Goal: Complete application form

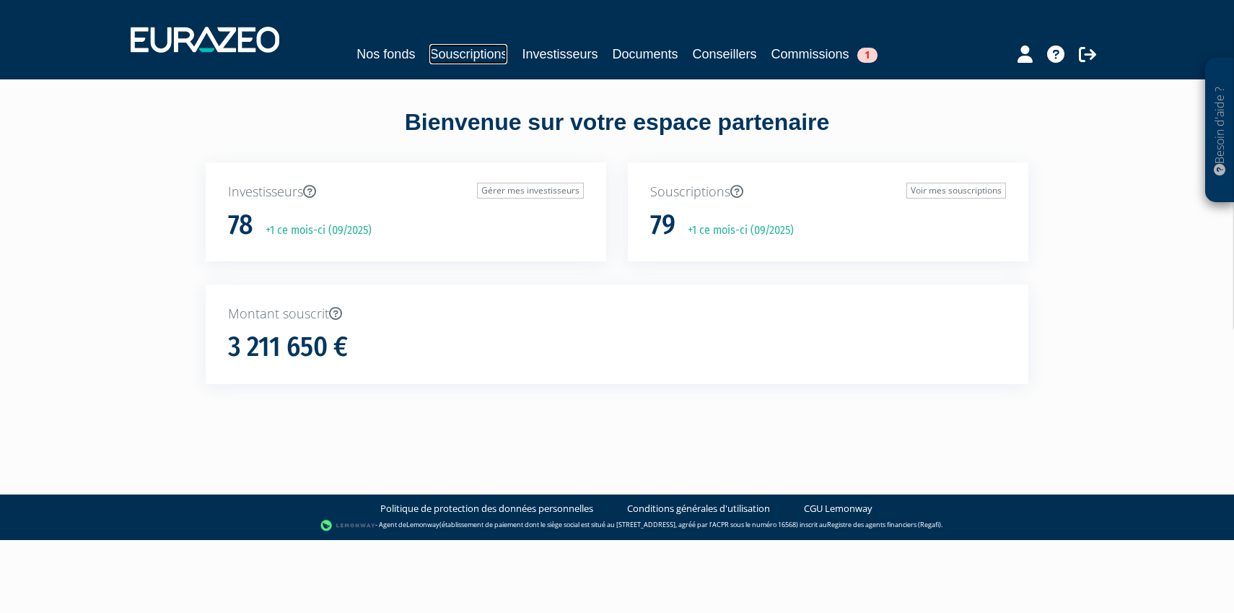
click at [462, 55] on link "Souscriptions" at bounding box center [468, 54] width 78 height 20
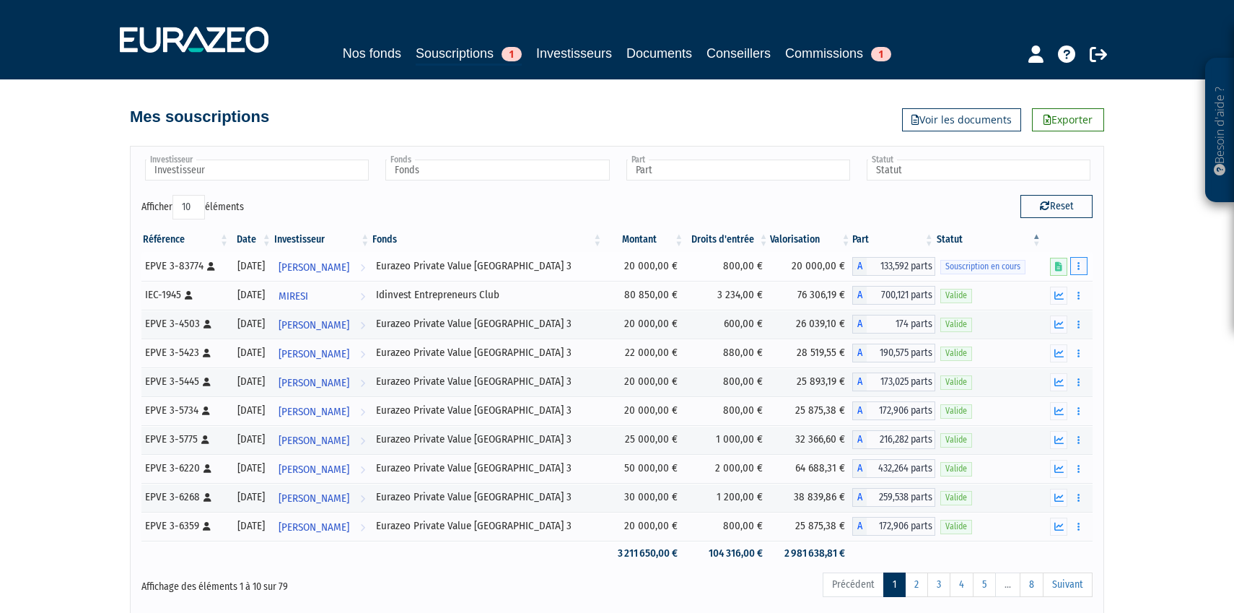
click at [1082, 266] on button "button" at bounding box center [1078, 266] width 17 height 18
click at [1054, 315] on link "Compléter" at bounding box center [1036, 319] width 94 height 24
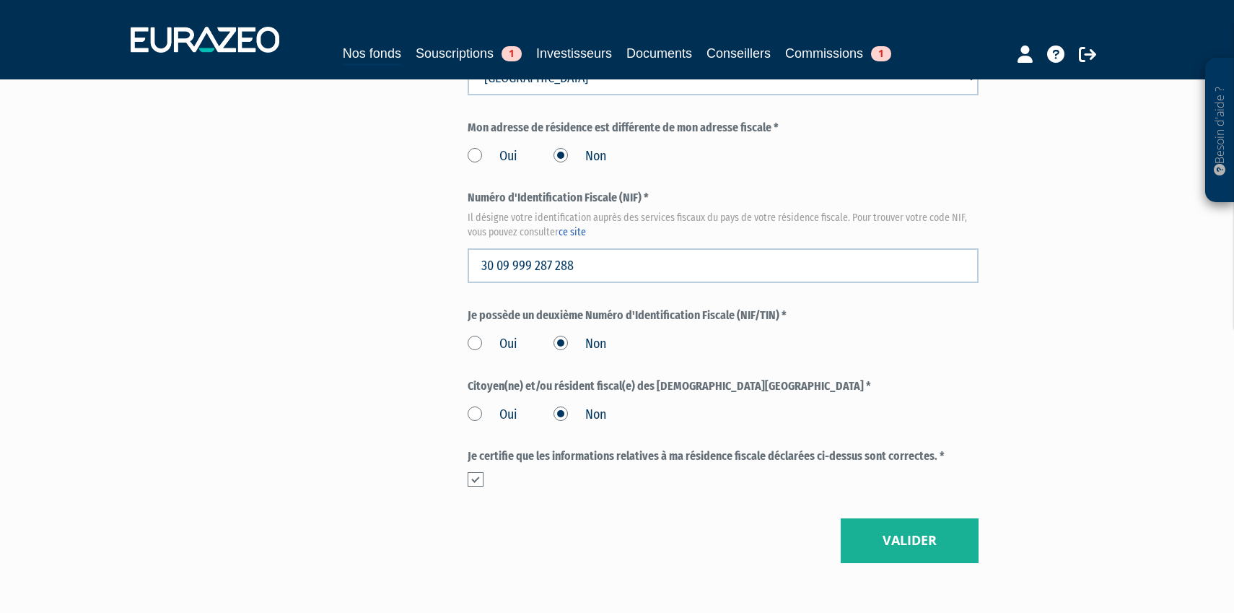
scroll to position [1592, 0]
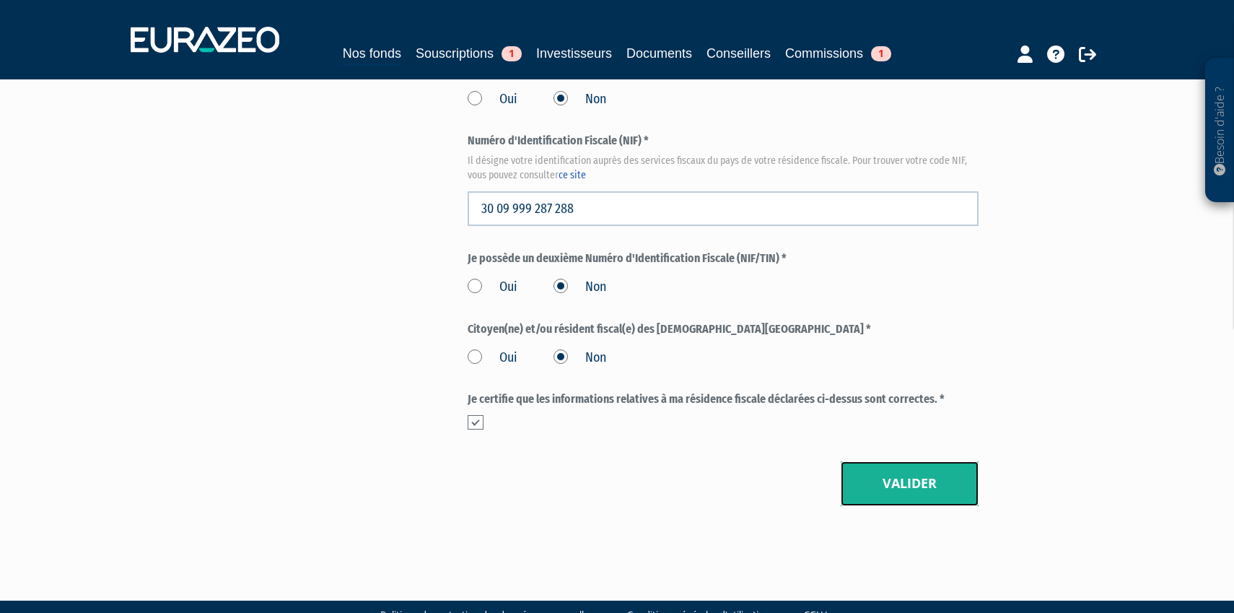
click at [918, 461] on button "Valider" at bounding box center [910, 483] width 138 height 45
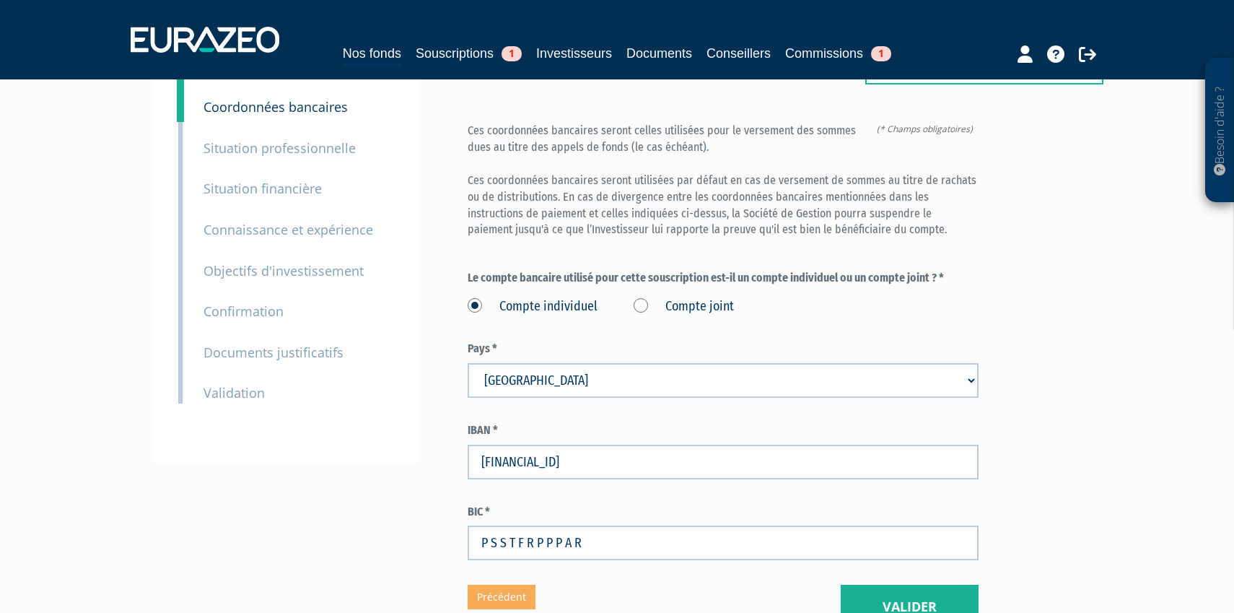
scroll to position [244, 0]
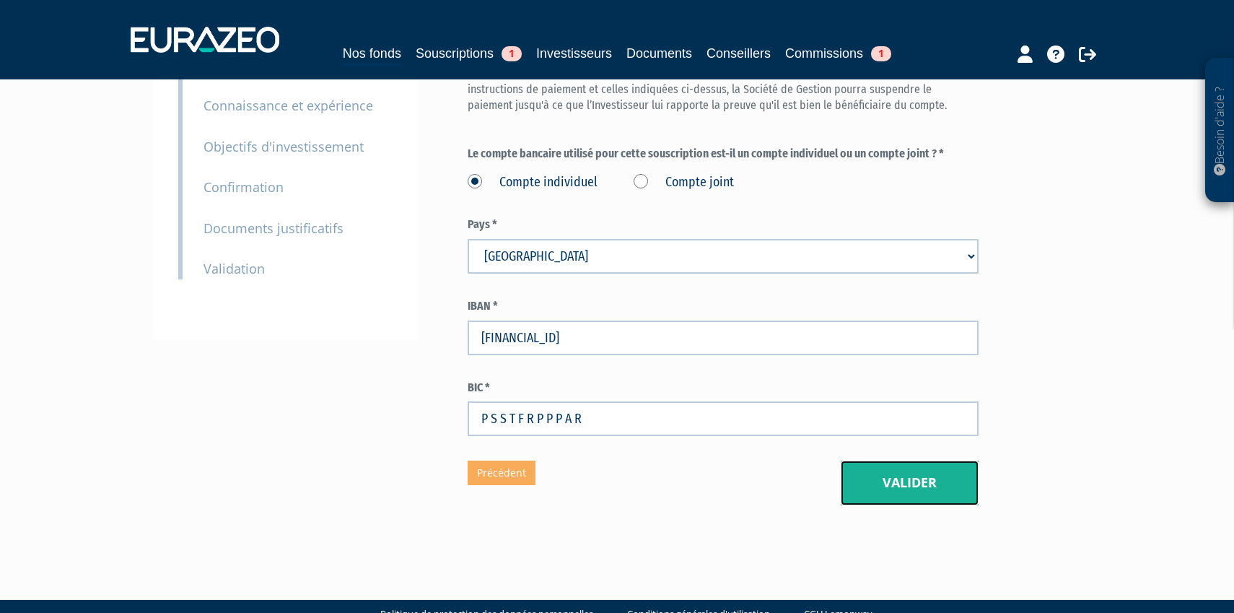
click at [897, 460] on button "Valider" at bounding box center [910, 482] width 138 height 45
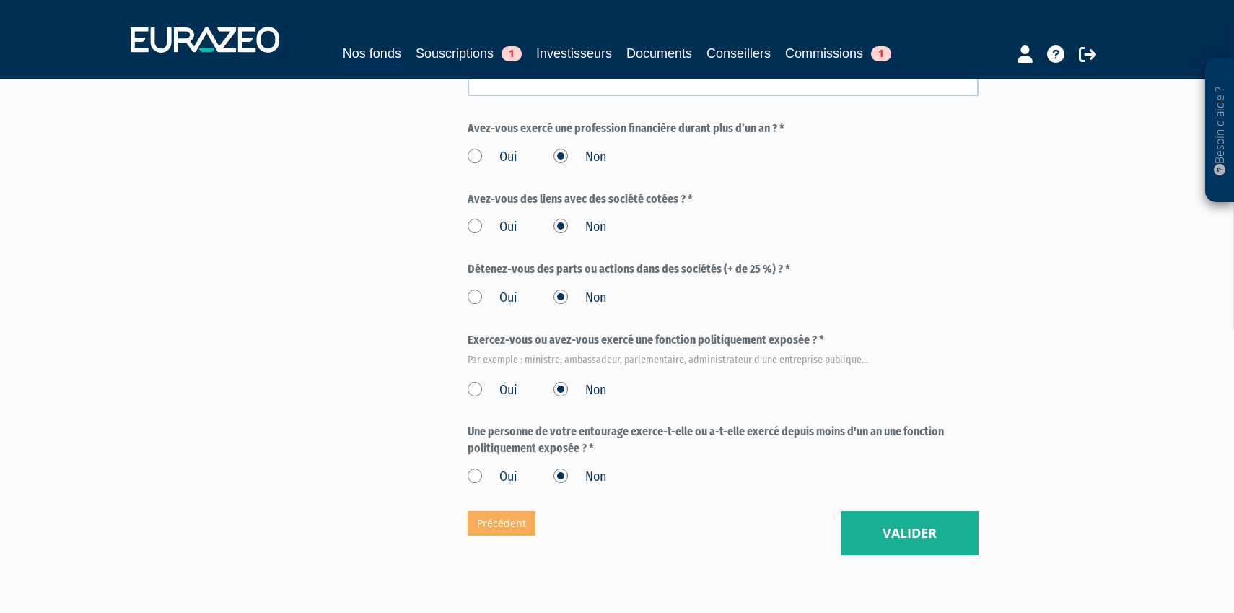
scroll to position [793, 0]
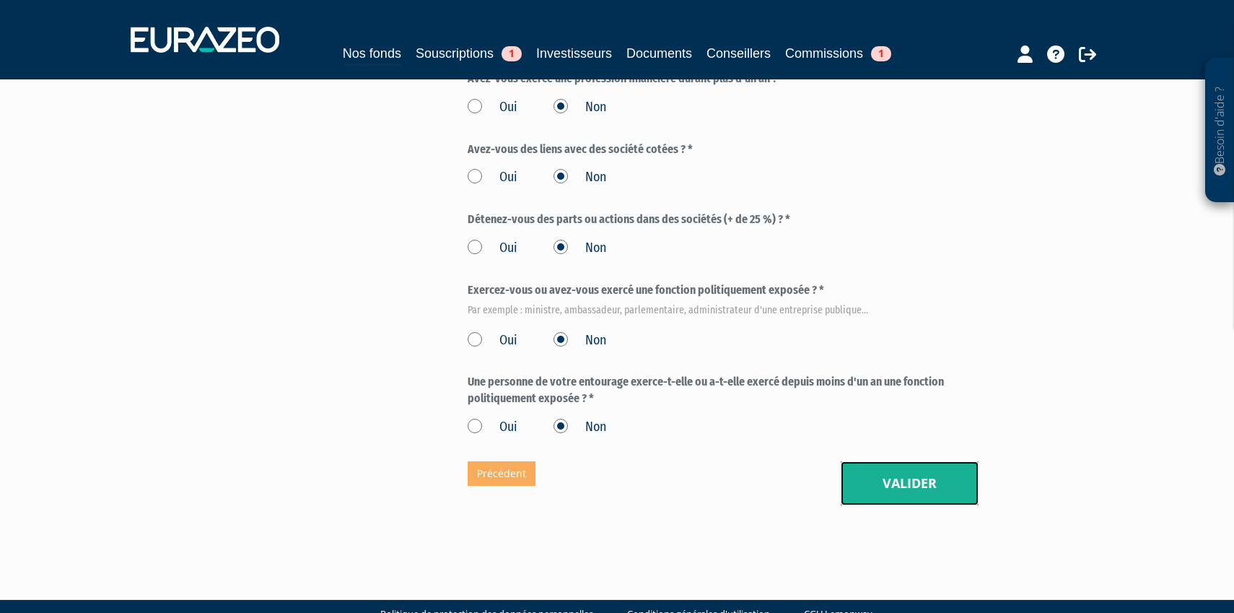
drag, startPoint x: 877, startPoint y: 442, endPoint x: 884, endPoint y: 433, distance: 11.4
click at [879, 461] on button "Valider" at bounding box center [910, 483] width 138 height 45
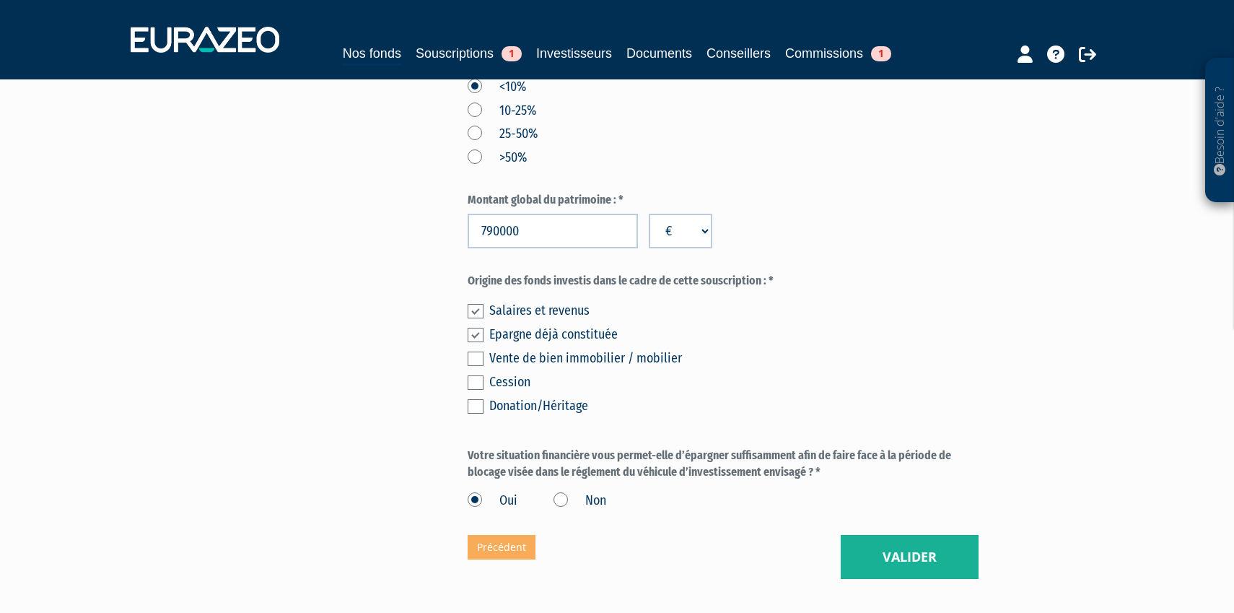
scroll to position [861, 0]
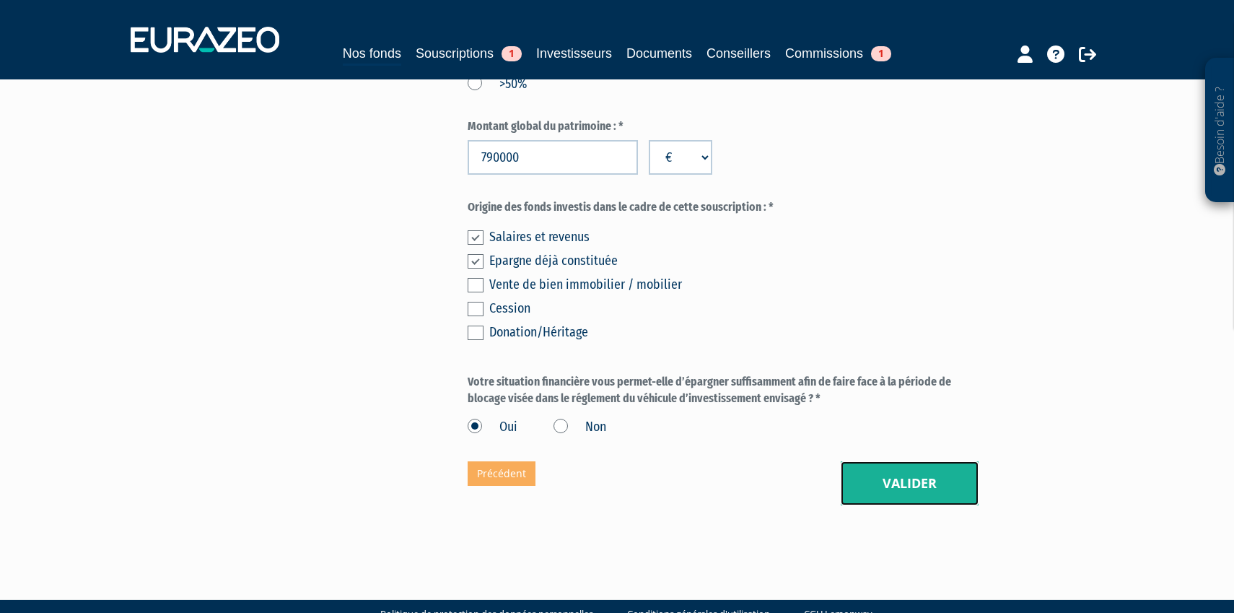
click at [901, 461] on button "Valider" at bounding box center [910, 483] width 138 height 45
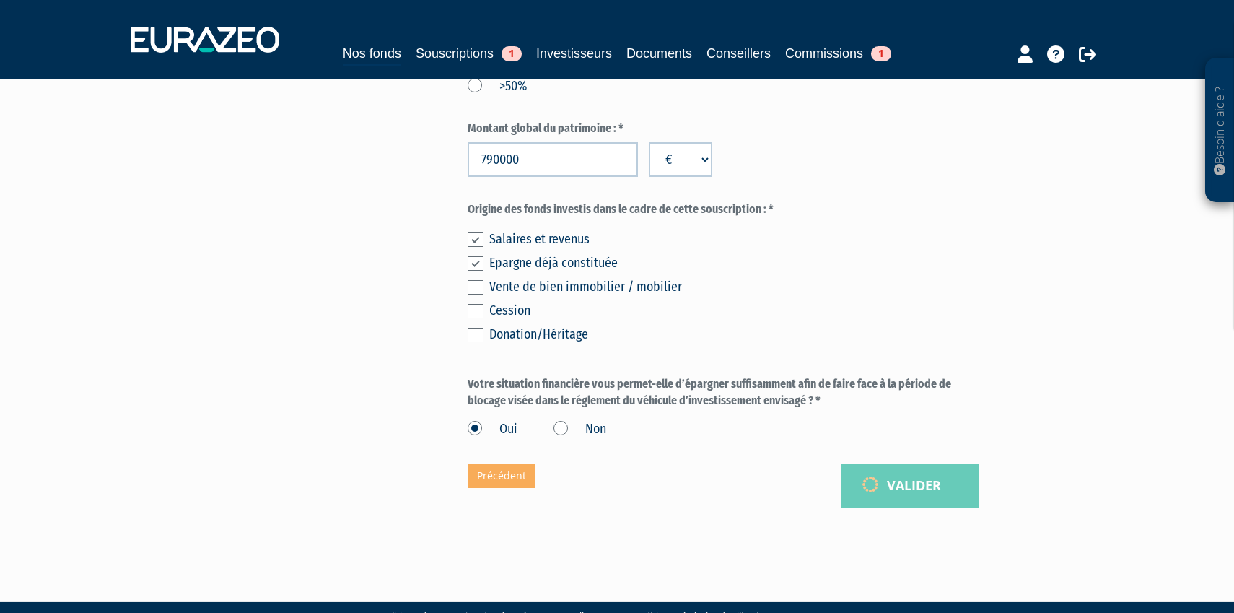
scroll to position [858, 0]
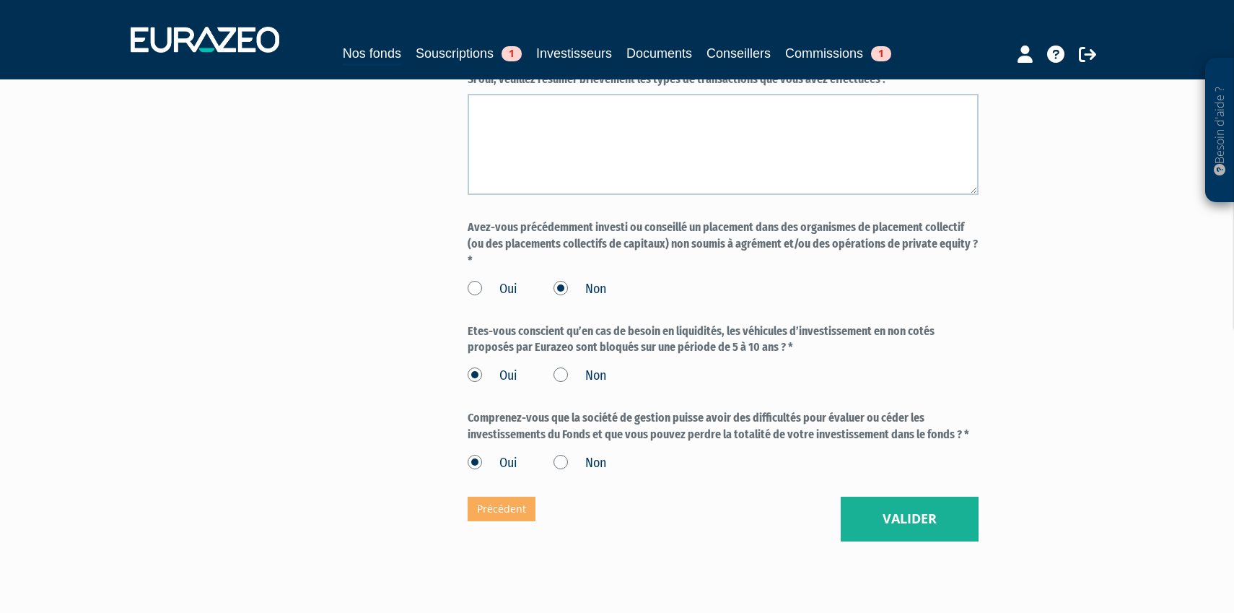
scroll to position [1213, 0]
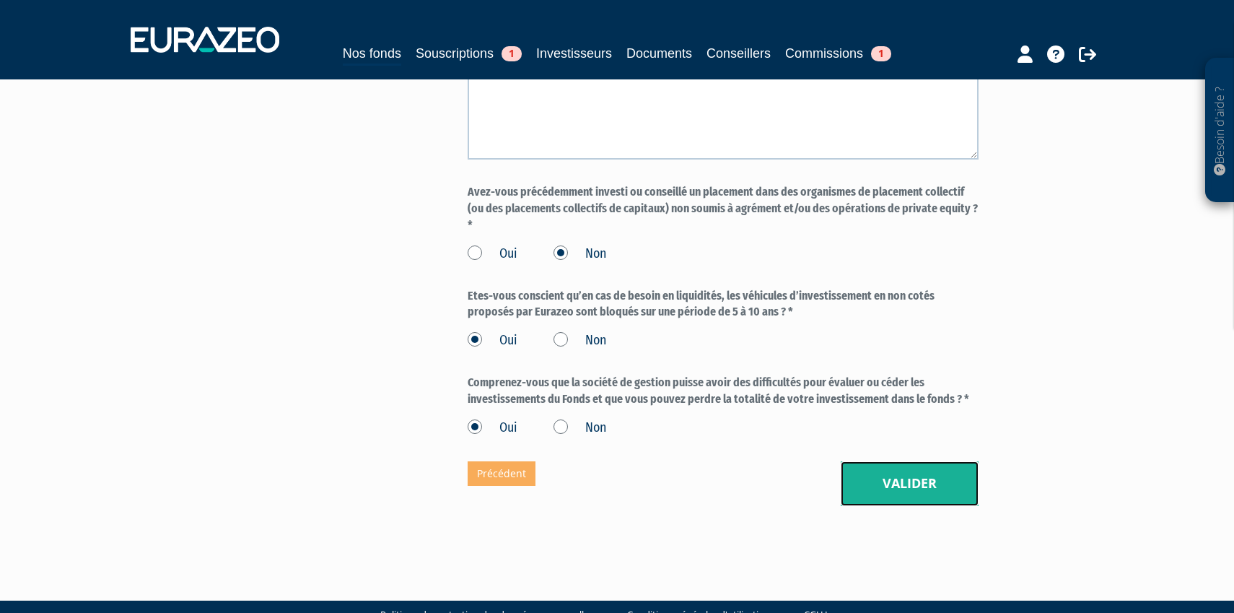
click at [905, 461] on button "Valider" at bounding box center [910, 483] width 138 height 45
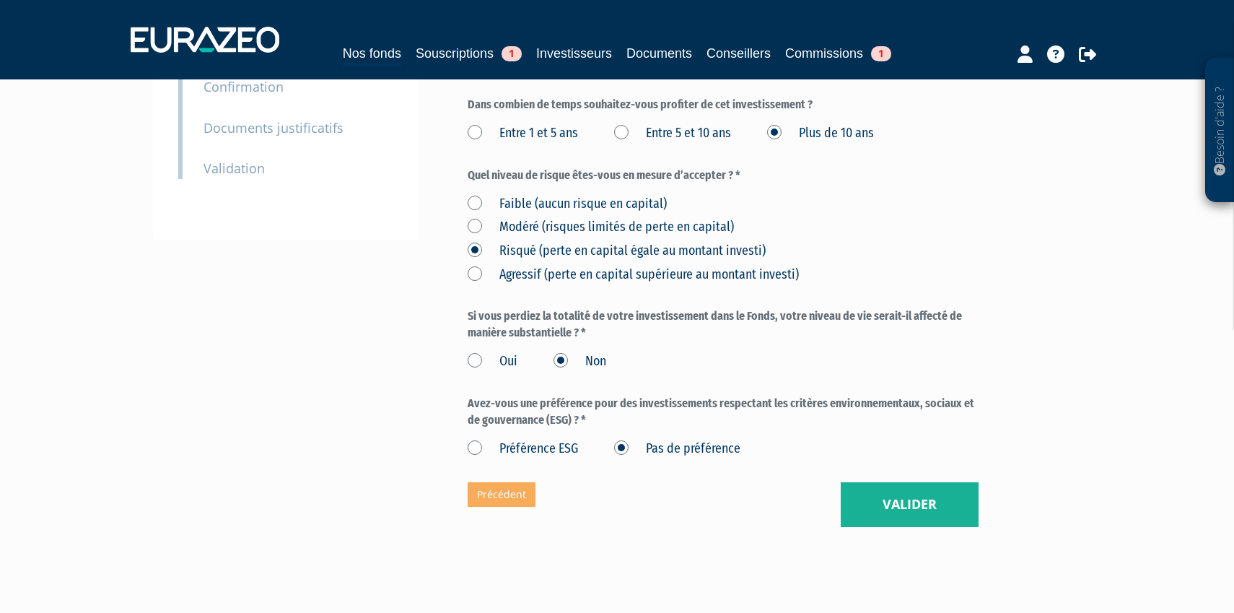
scroll to position [365, 0]
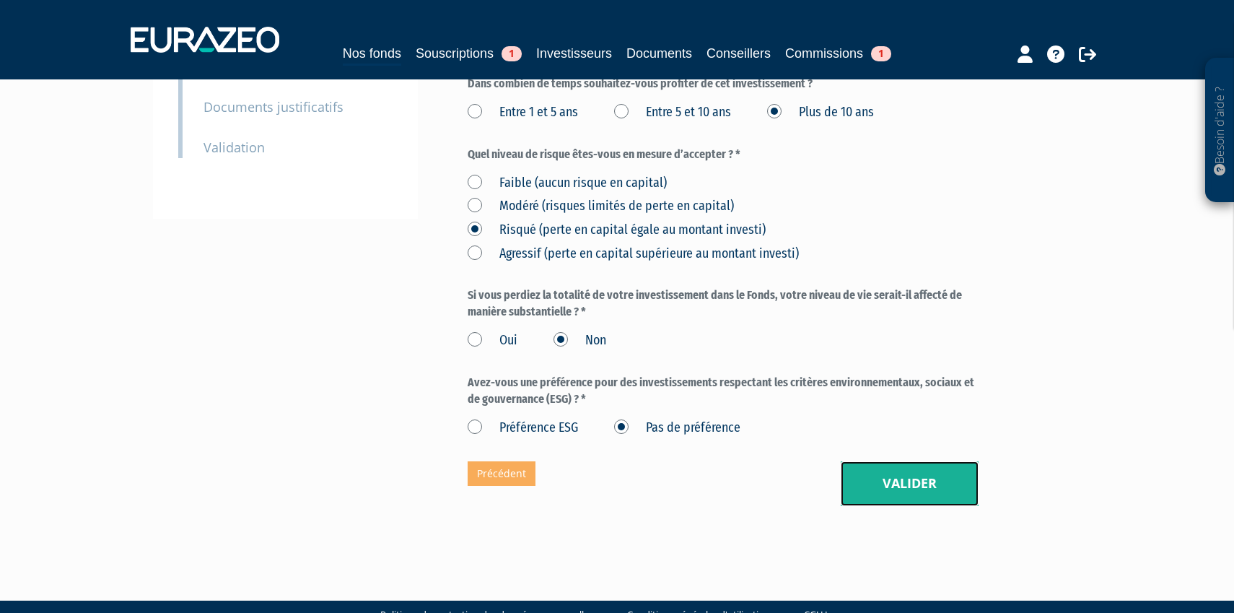
click at [888, 461] on button "Valider" at bounding box center [910, 483] width 138 height 45
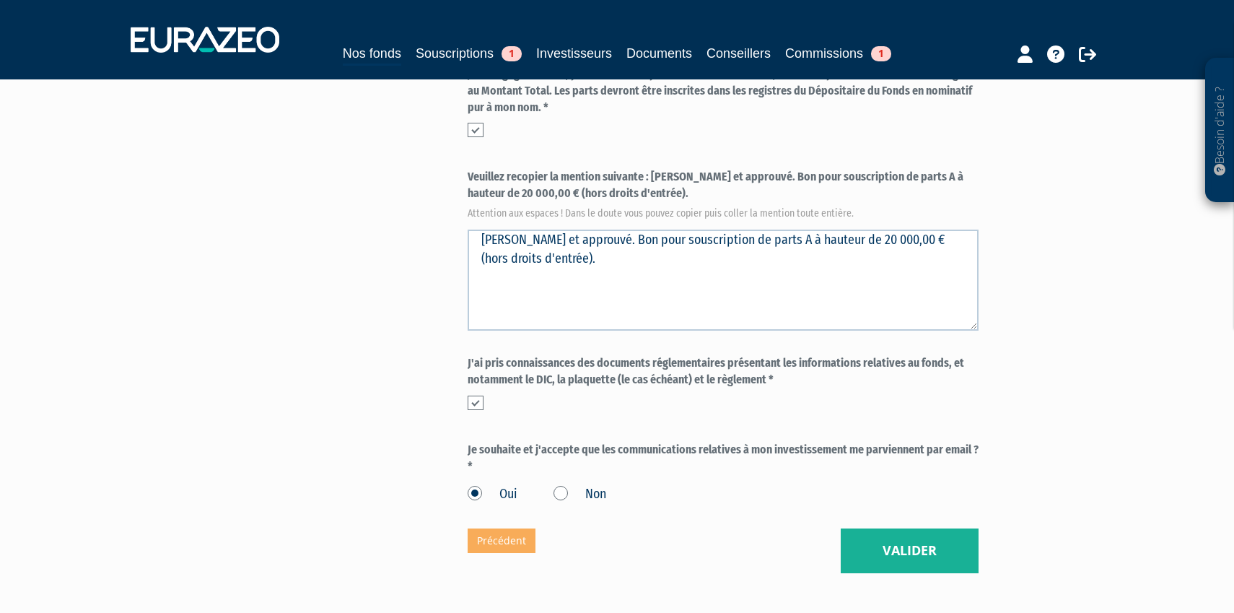
scroll to position [588, 0]
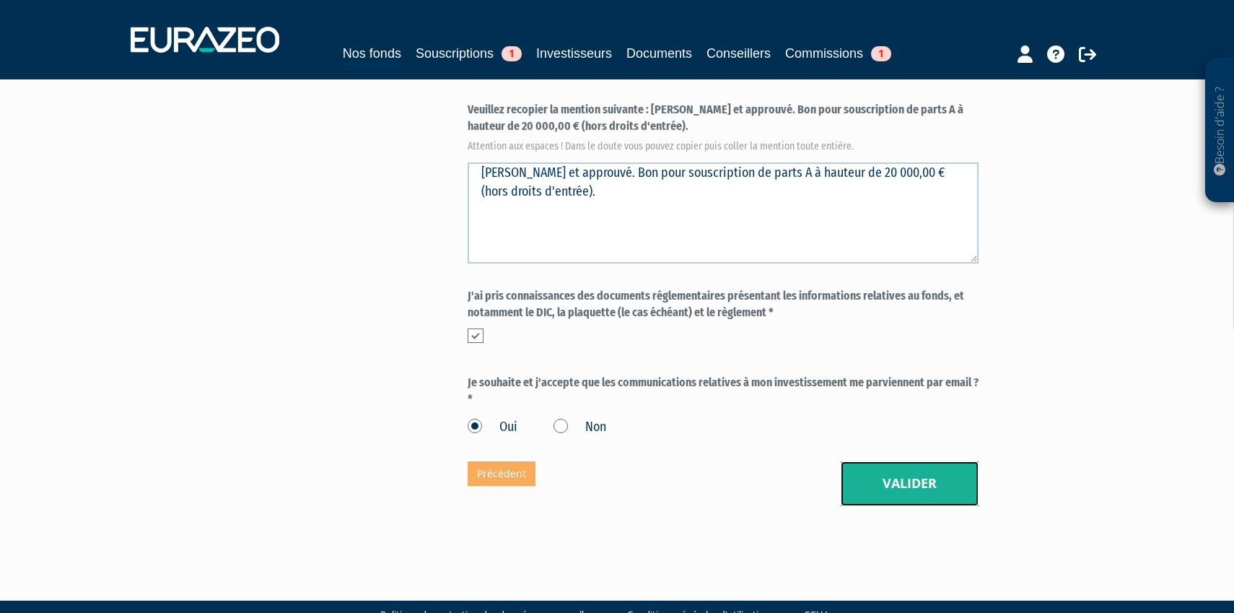
click at [919, 461] on button "Valider" at bounding box center [910, 483] width 138 height 45
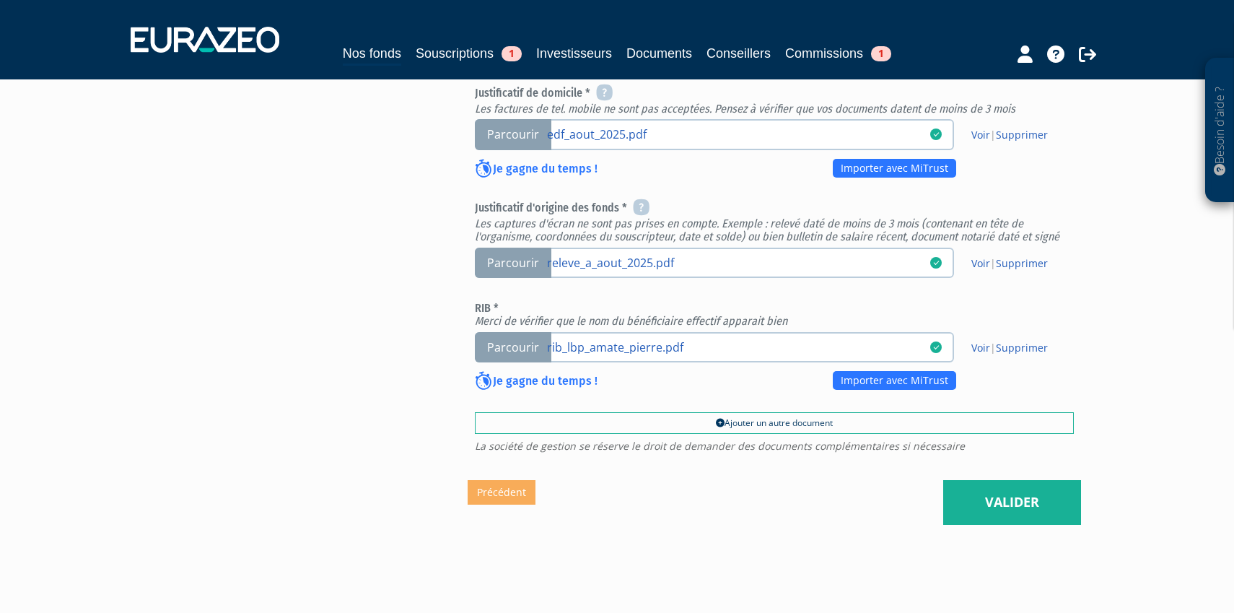
scroll to position [598, 0]
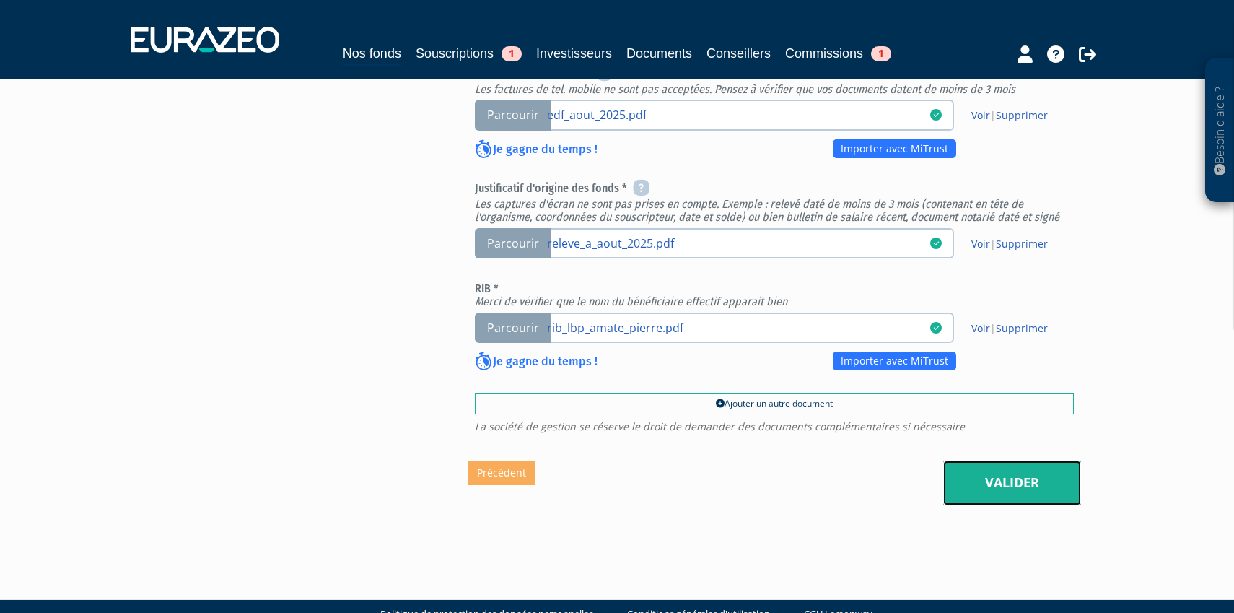
click at [1009, 460] on link "Valider" at bounding box center [1012, 482] width 138 height 45
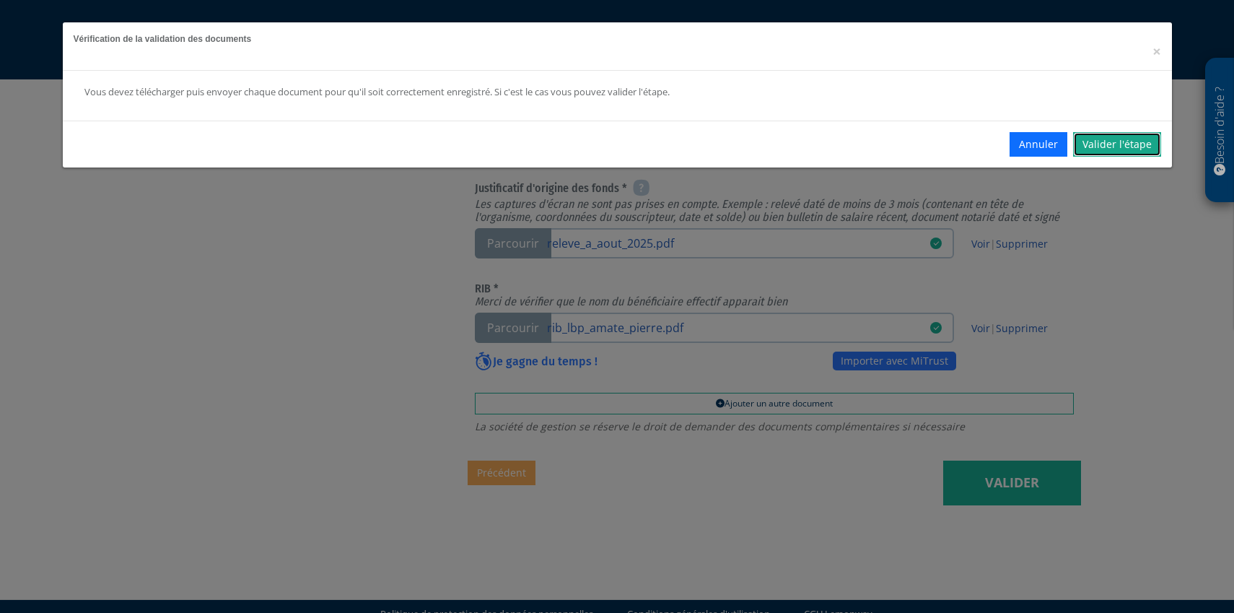
click at [1125, 140] on link "Valider l'étape" at bounding box center [1117, 144] width 88 height 25
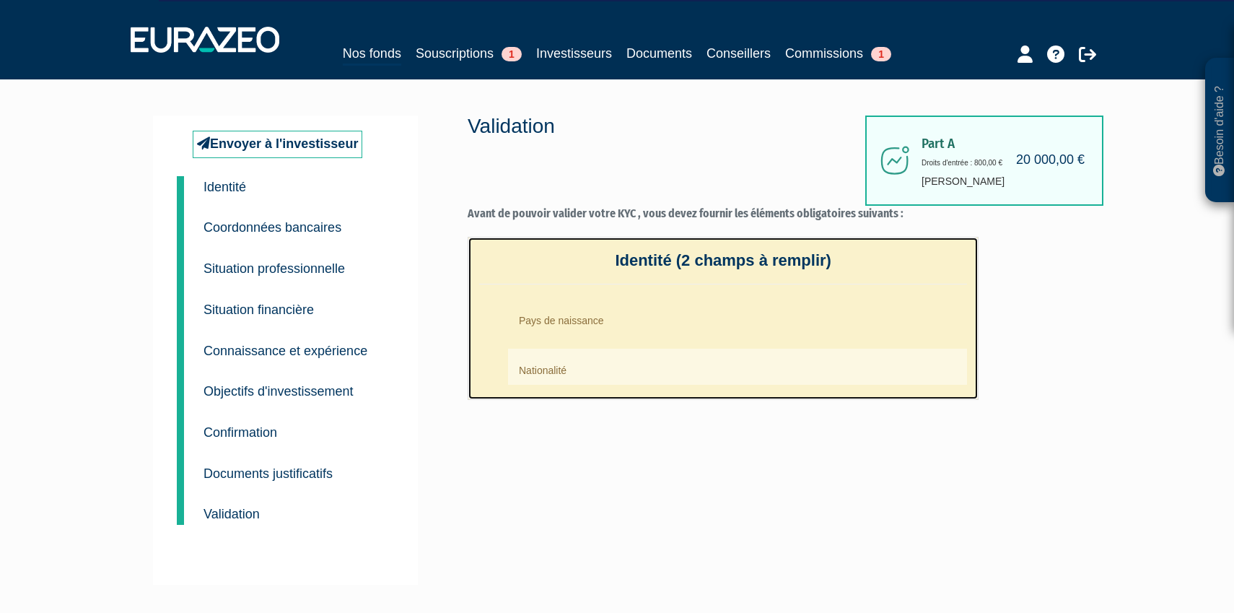
click at [612, 320] on li "Pays de naissance" at bounding box center [737, 317] width 459 height 36
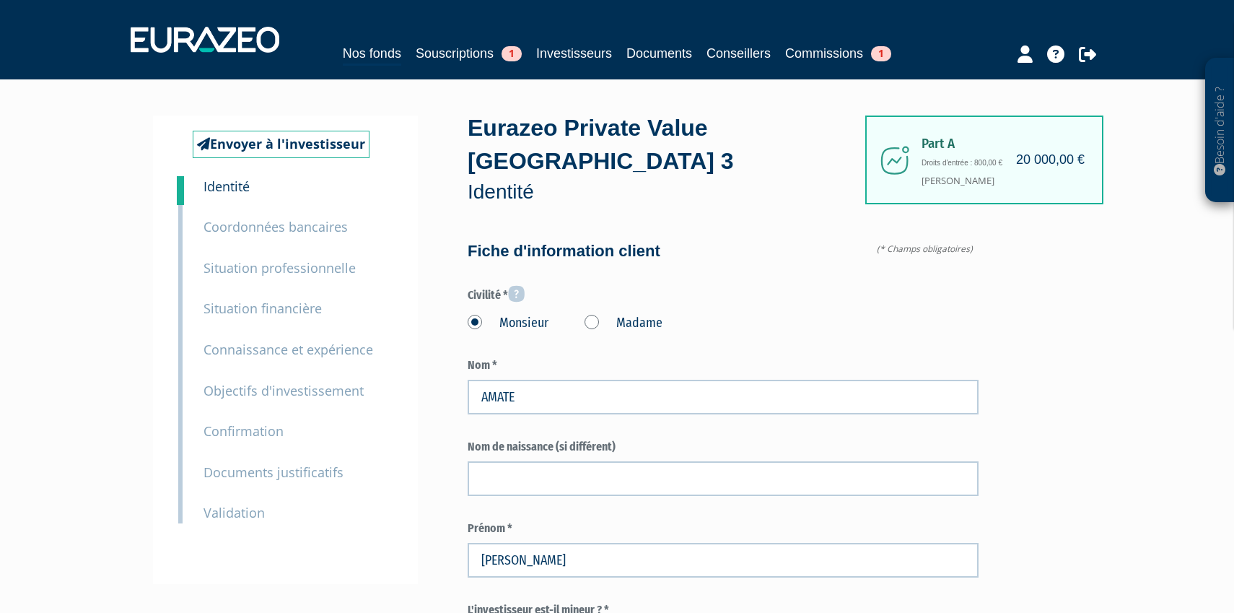
click at [580, 357] on label "Nom *" at bounding box center [723, 365] width 511 height 17
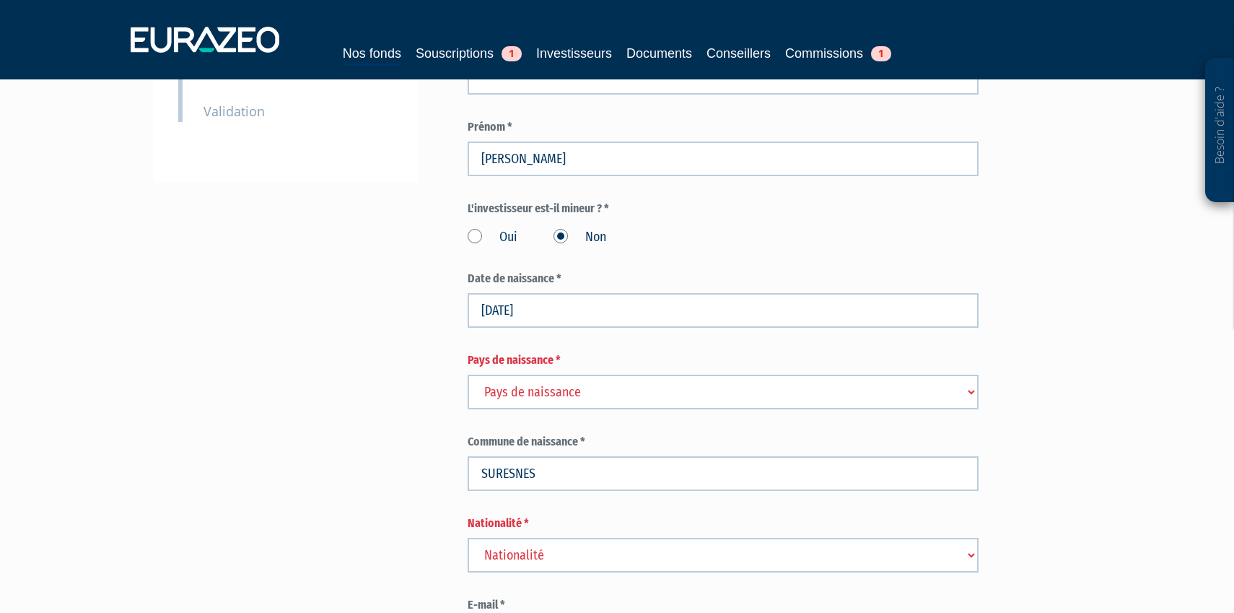
scroll to position [408, 0]
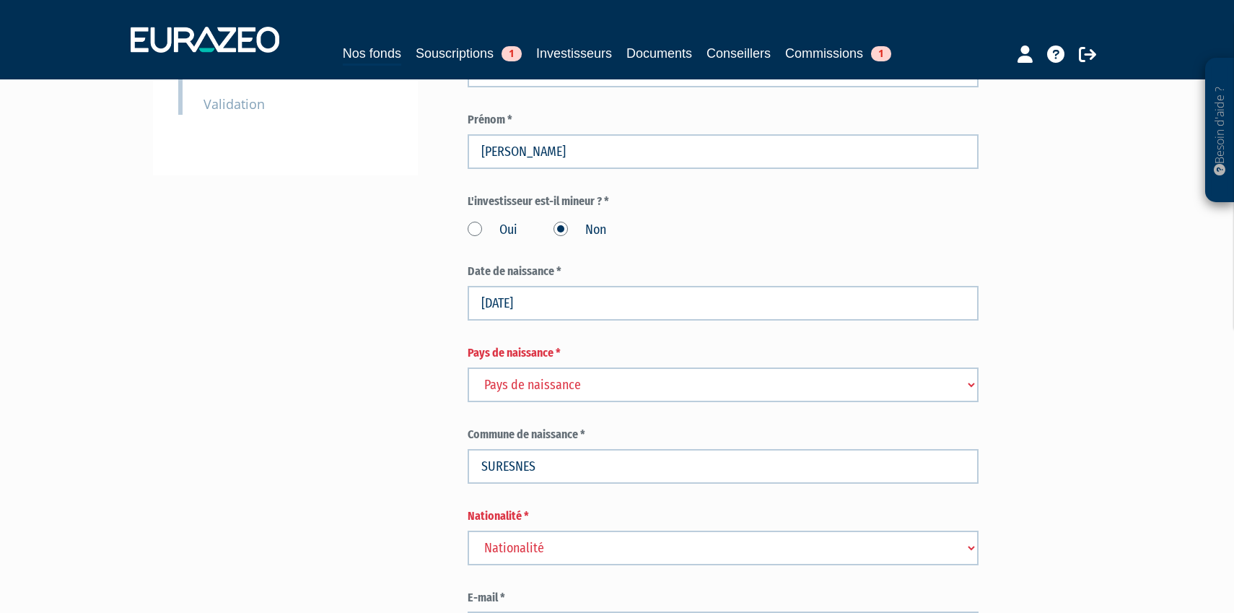
click at [543, 367] on select "Pays de naissance [GEOGRAPHIC_DATA] [GEOGRAPHIC_DATA] [GEOGRAPHIC_DATA] [GEOGRA…" at bounding box center [723, 384] width 511 height 35
select select "75"
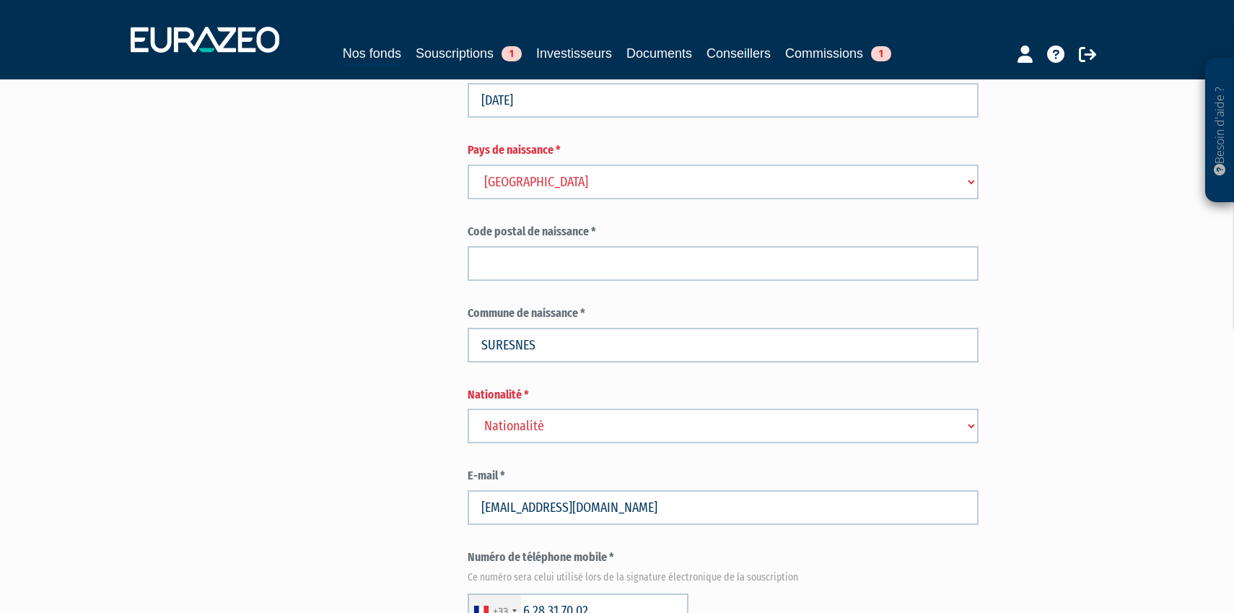
scroll to position [613, 0]
click at [542, 407] on select "Nationalité Afghanistan Afrique du Sud Albanie Algérie Allemagne Andorre" at bounding box center [723, 424] width 511 height 35
select select "75"
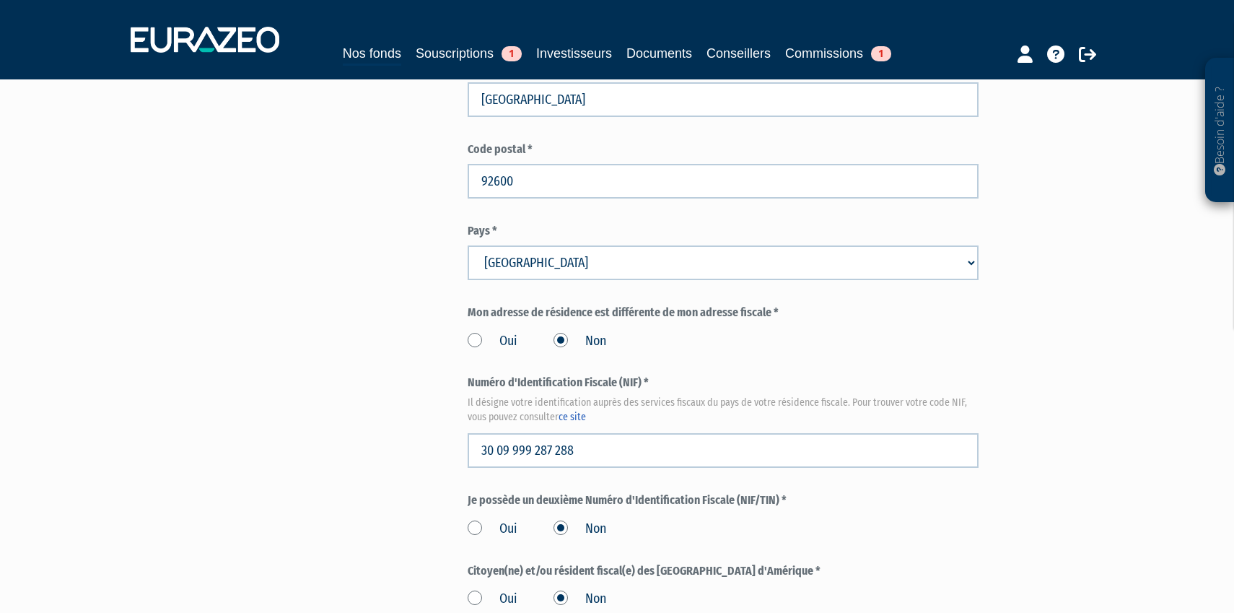
scroll to position [1673, 0]
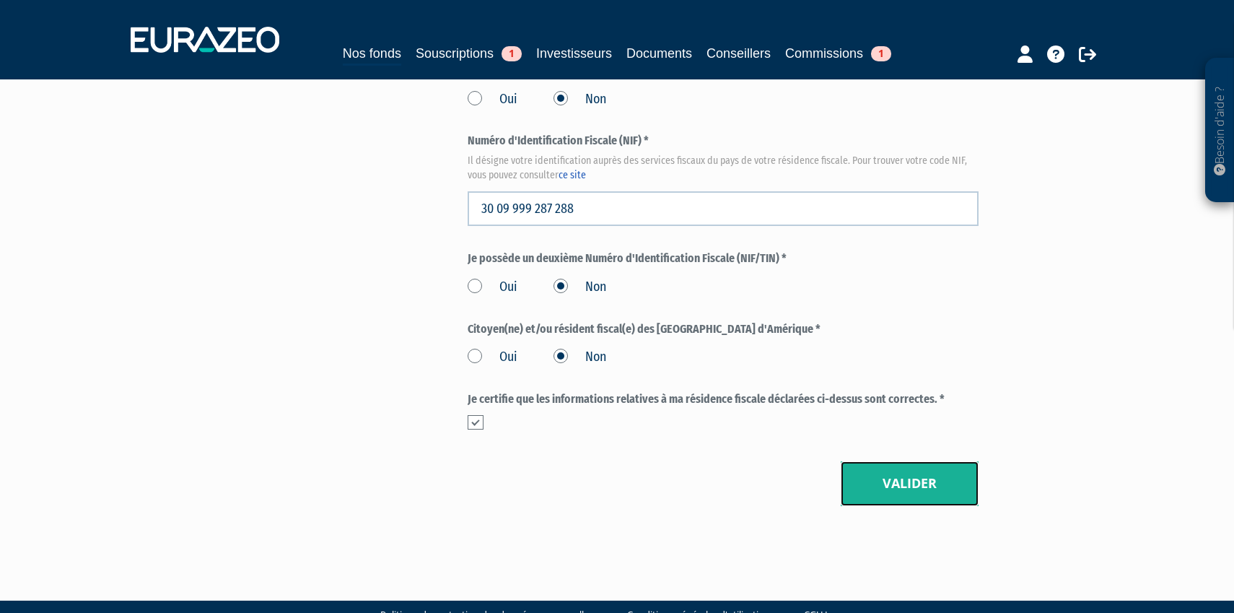
click at [894, 461] on button "Valider" at bounding box center [910, 483] width 138 height 45
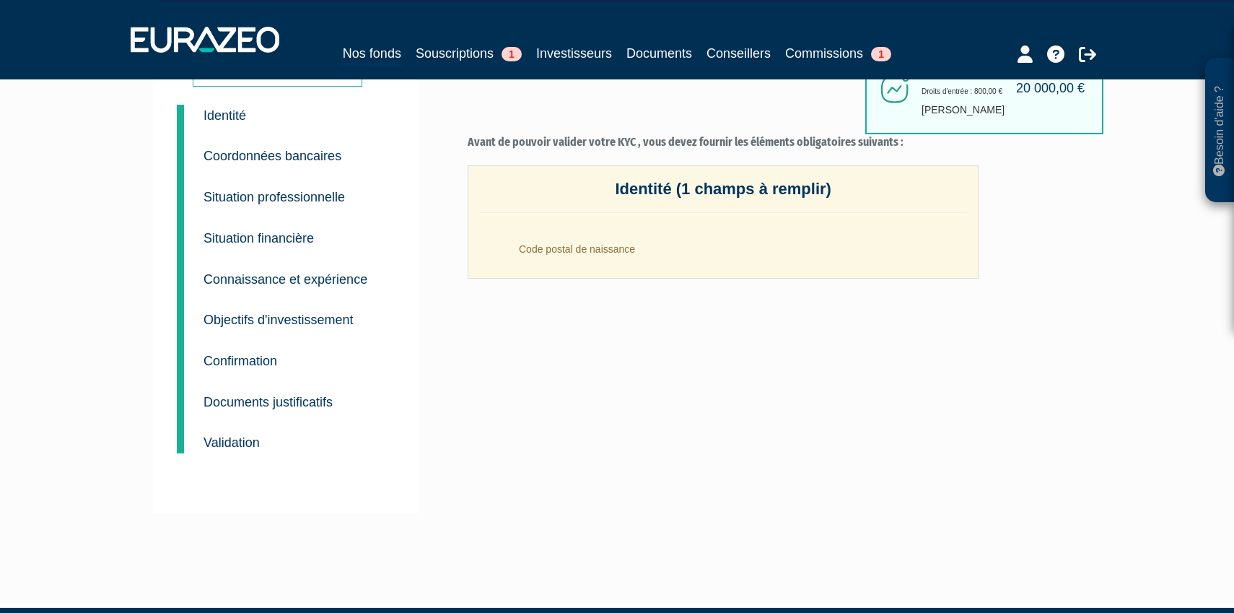
scroll to position [113, 0]
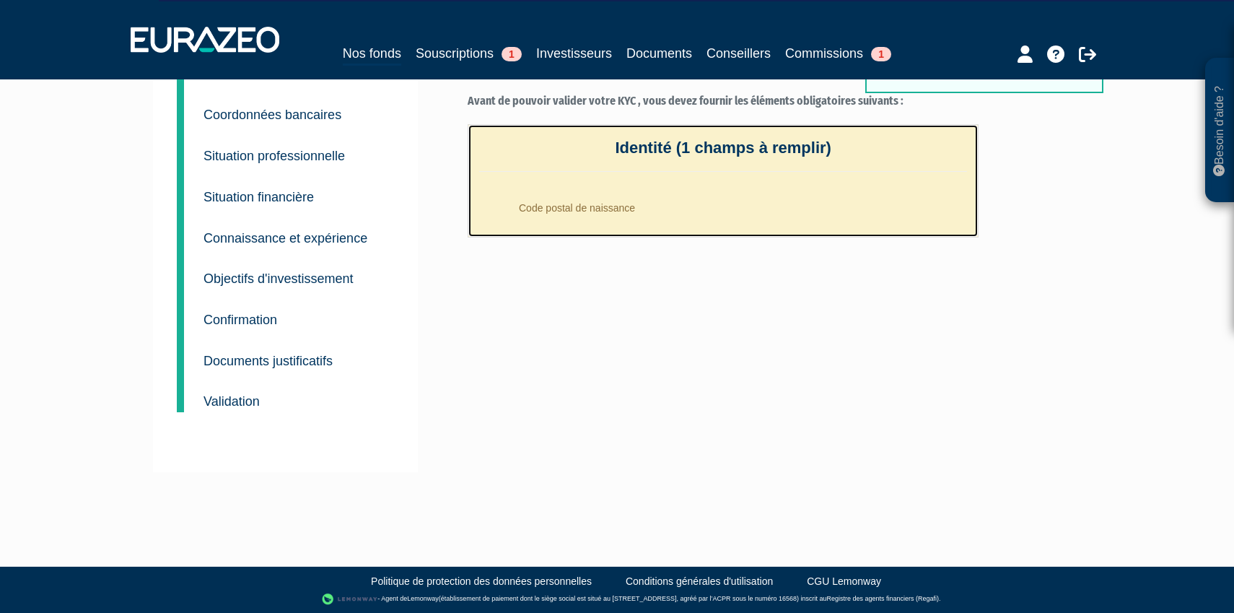
click at [591, 206] on li "Code postal de naissance" at bounding box center [737, 204] width 459 height 36
click at [594, 209] on li "Code postal de naissance" at bounding box center [737, 204] width 459 height 36
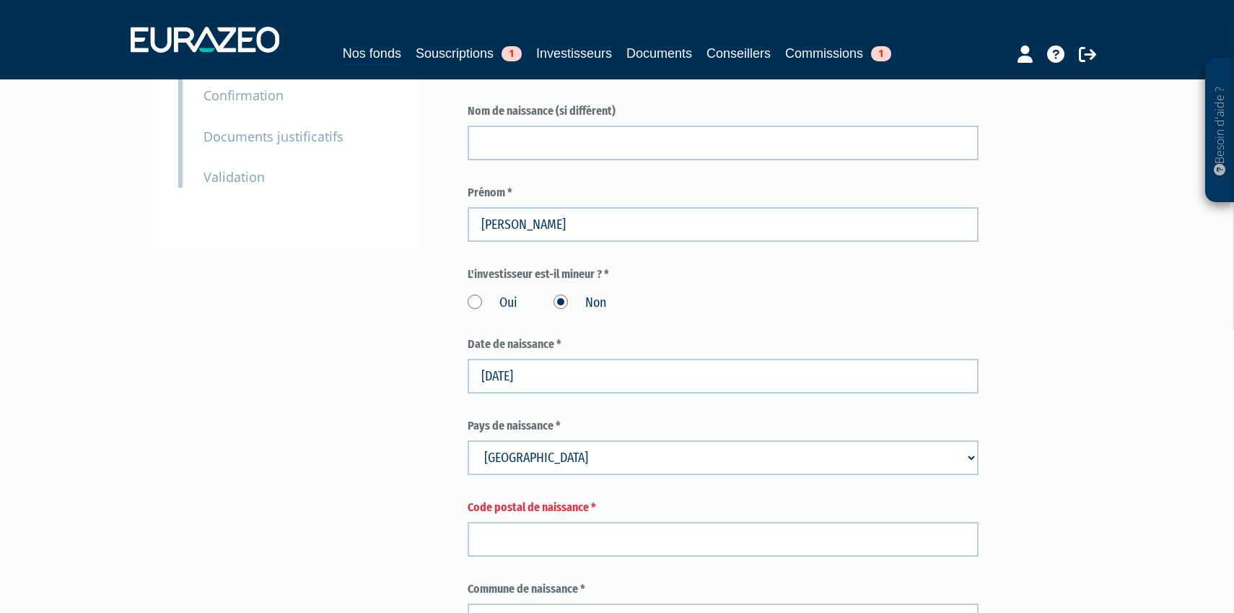
scroll to position [338, 0]
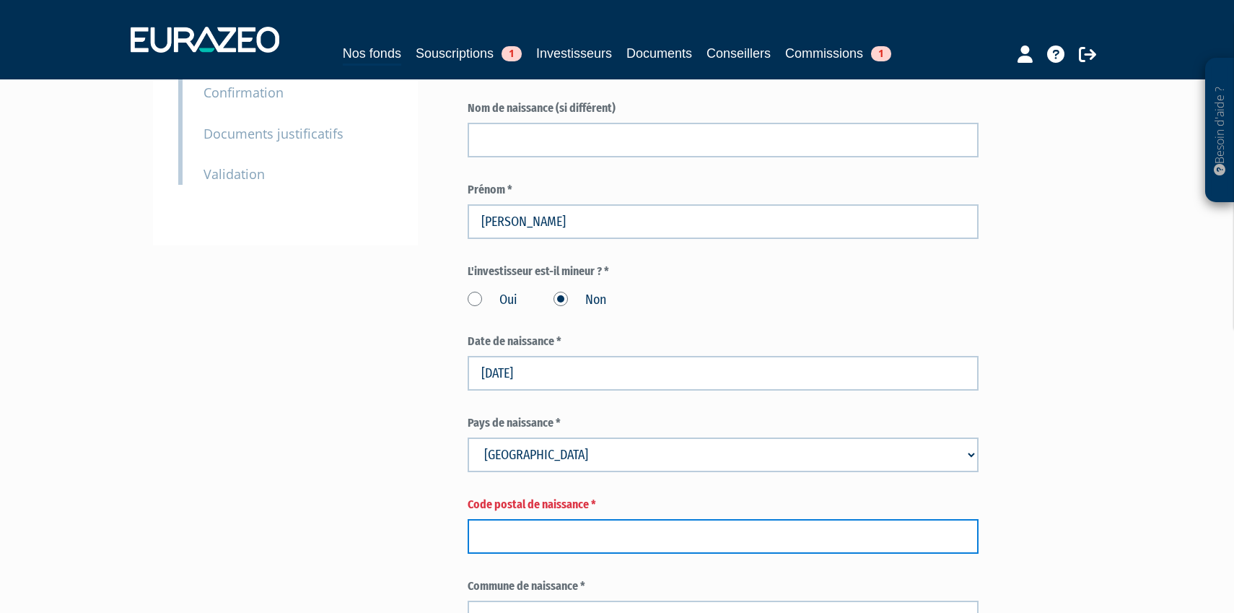
click at [506, 519] on input "text" at bounding box center [723, 536] width 511 height 35
paste input "92150"
type input "92150"
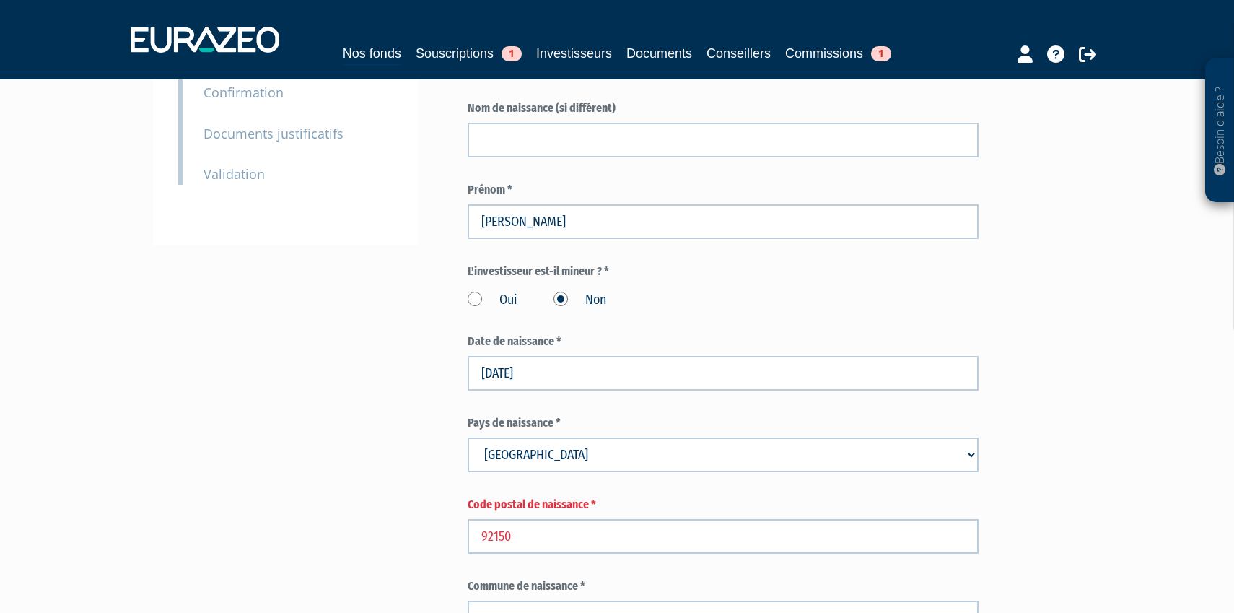
click at [667, 437] on select "Pays de naissance Afghanistan Afrique du Sud Albanie Algérie Allemagne Andorre" at bounding box center [723, 454] width 511 height 35
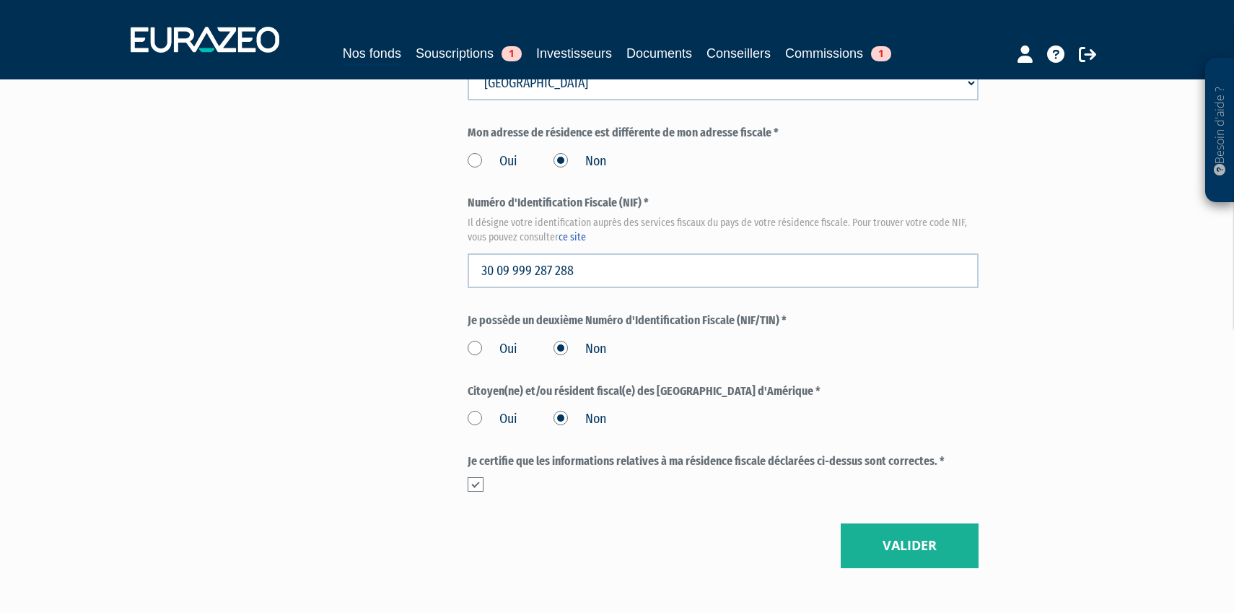
scroll to position [1630, 0]
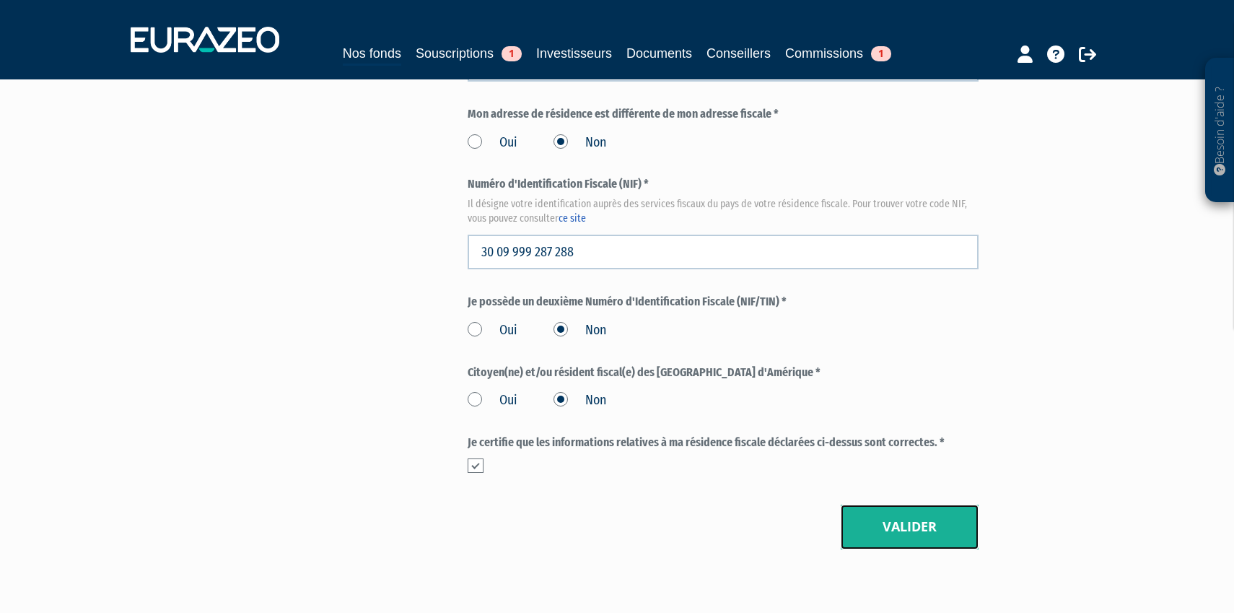
drag, startPoint x: 912, startPoint y: 490, endPoint x: 926, endPoint y: 478, distance: 17.9
click at [913, 504] on button "Valider" at bounding box center [910, 526] width 138 height 45
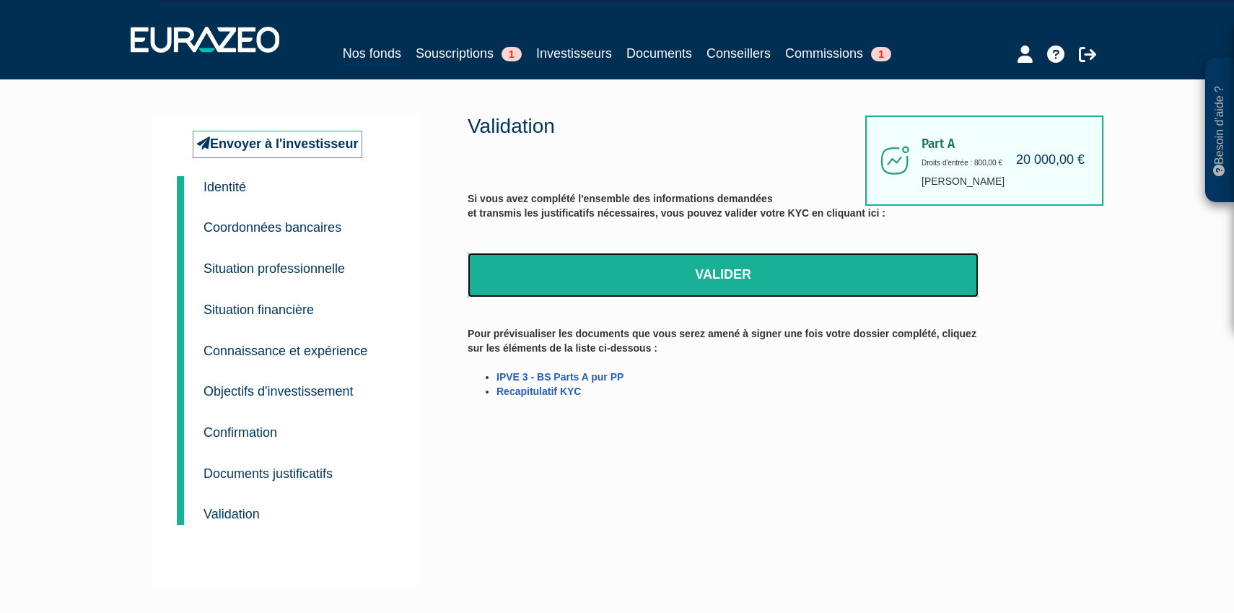
click at [734, 273] on link "Valider" at bounding box center [723, 275] width 511 height 45
click at [704, 275] on link "Valider" at bounding box center [723, 275] width 511 height 45
